Goal: Communication & Community: Answer question/provide support

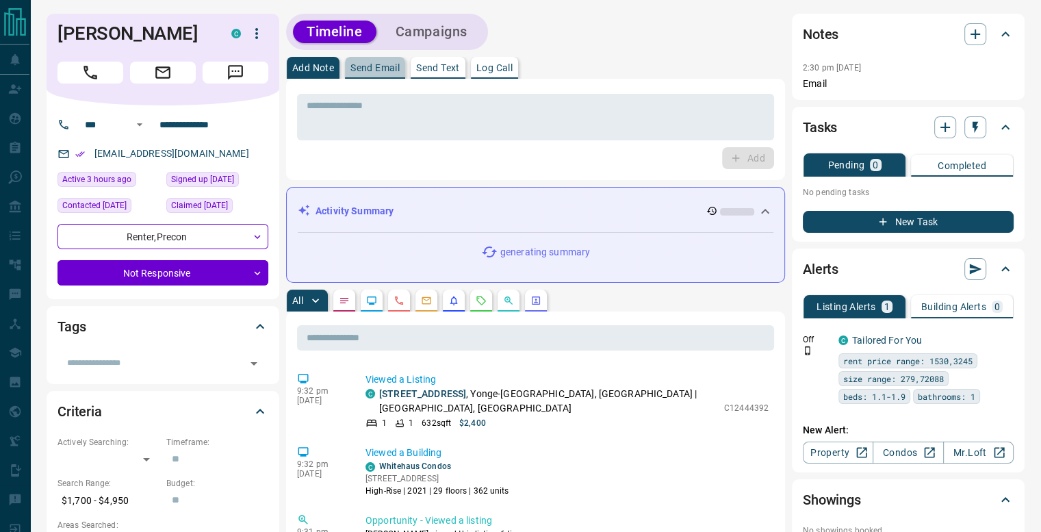
click at [360, 67] on p "Send Email" at bounding box center [375, 68] width 49 height 10
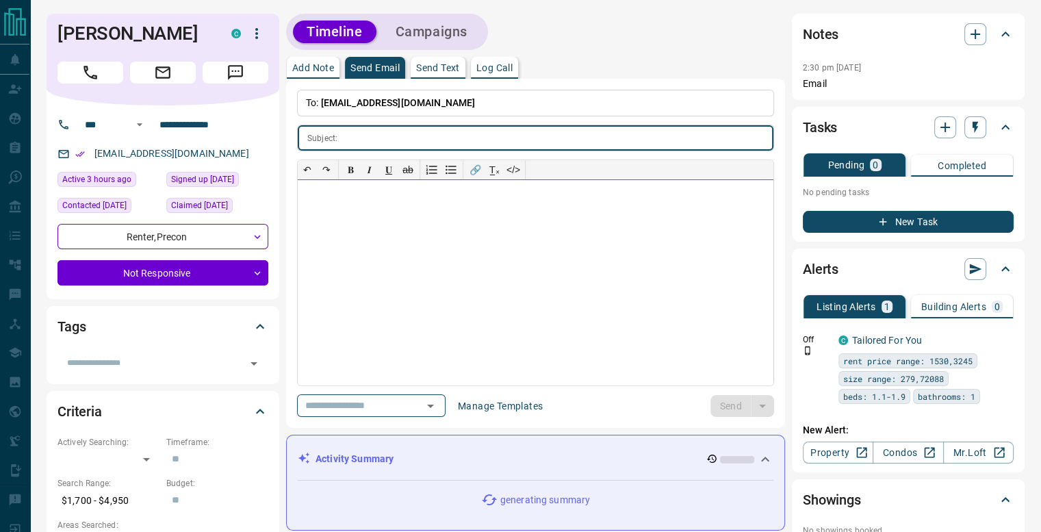
click at [436, 225] on div at bounding box center [536, 282] width 476 height 205
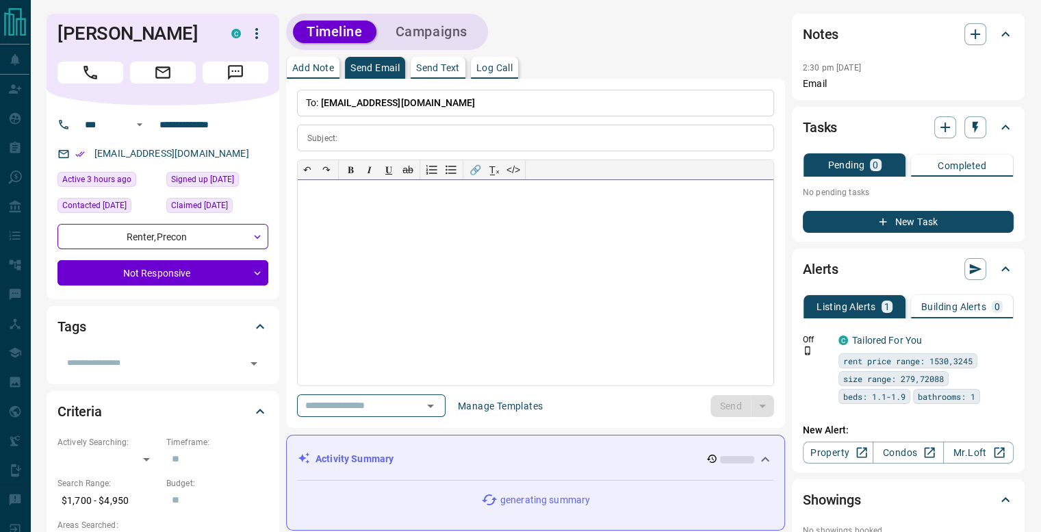
paste div
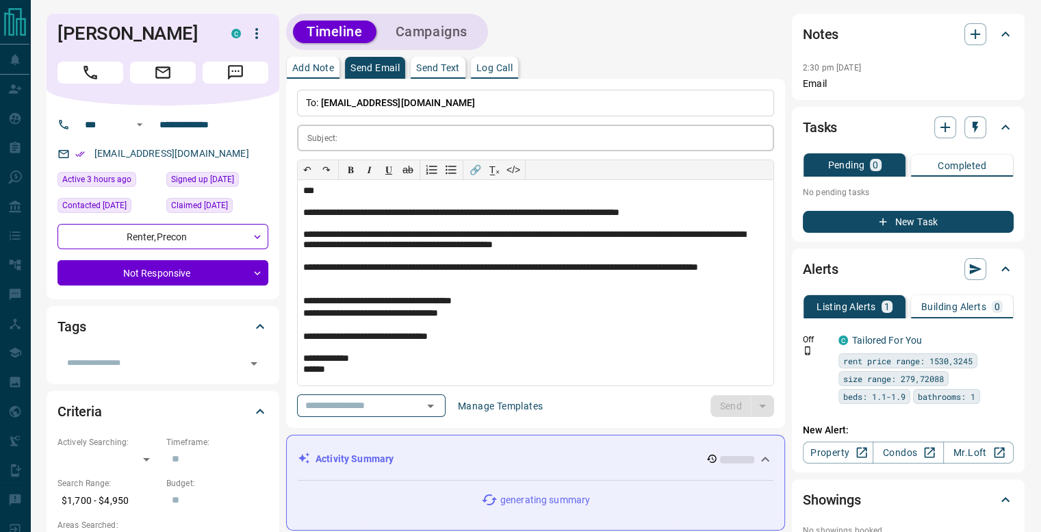
click at [378, 137] on input "text" at bounding box center [558, 137] width 431 height 25
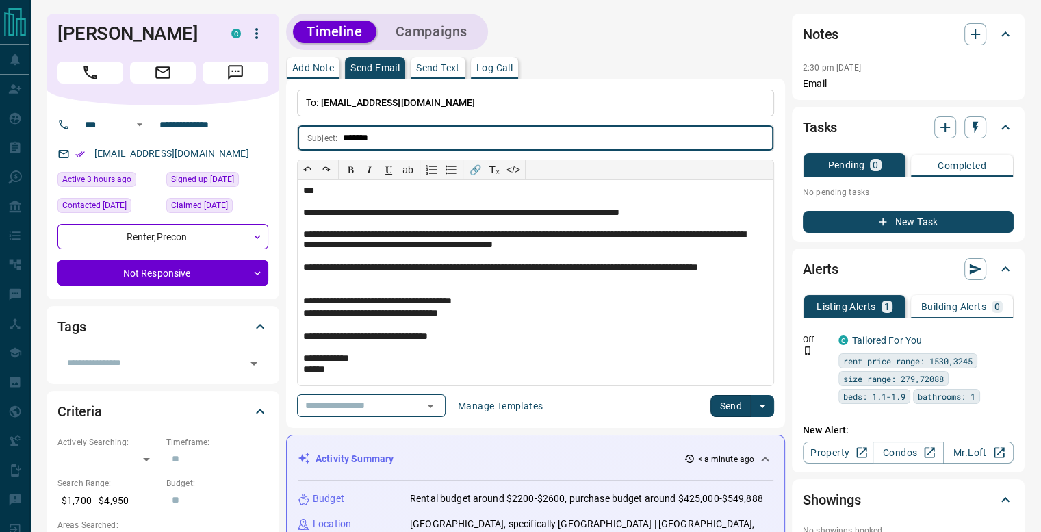
type input "*******"
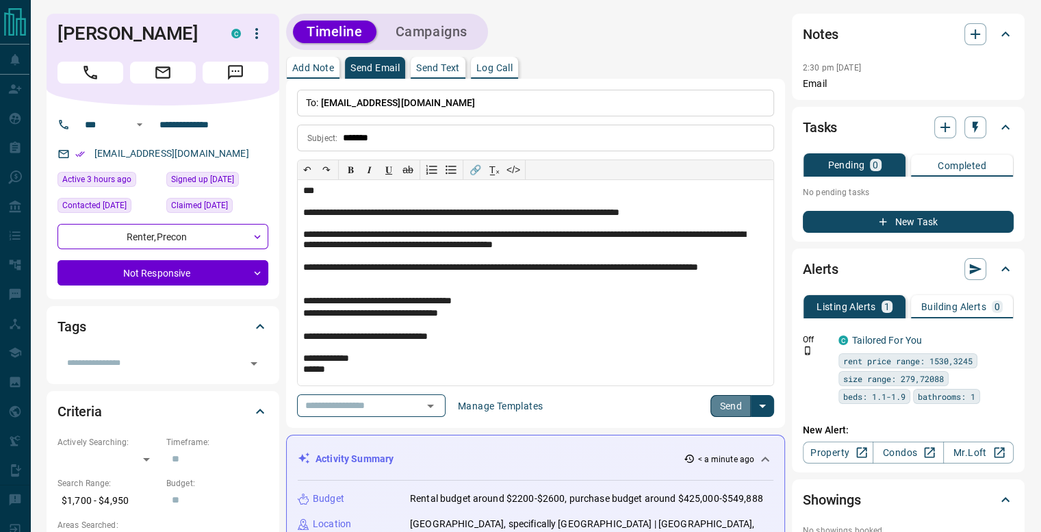
click at [735, 406] on button "Send" at bounding box center [731, 406] width 40 height 22
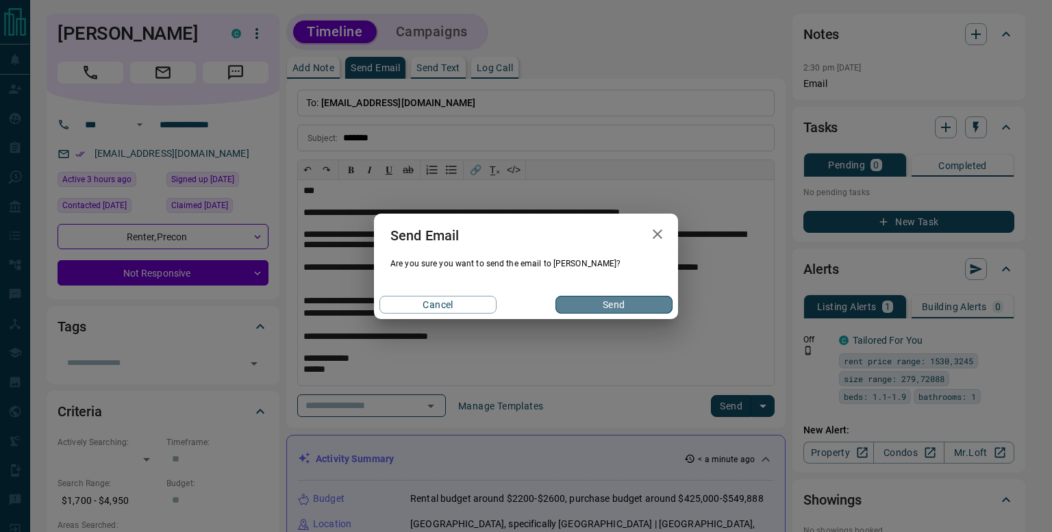
click at [622, 308] on button "Send" at bounding box center [613, 305] width 117 height 18
